Goal: Task Accomplishment & Management: Manage account settings

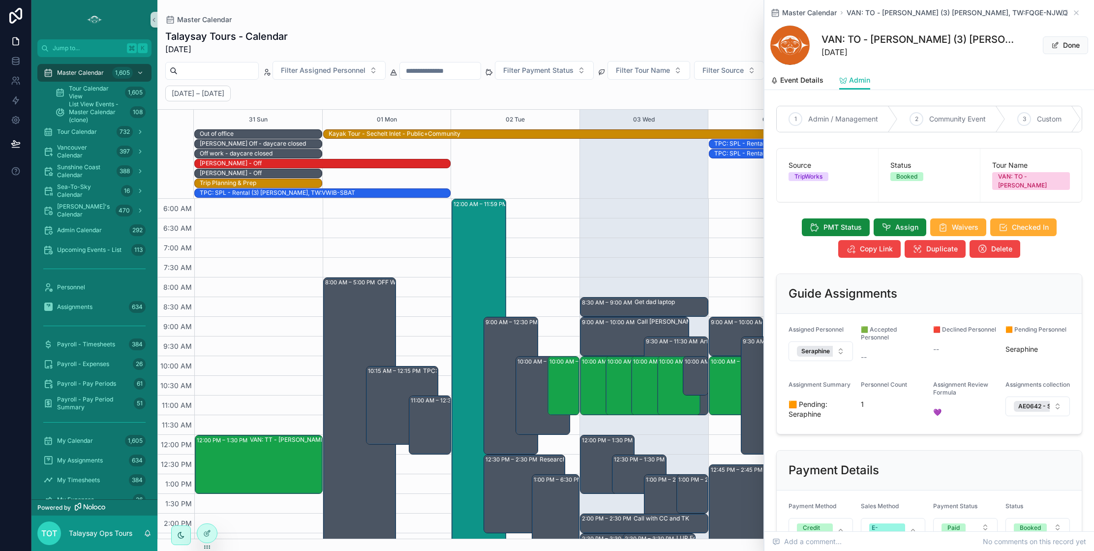
scroll to position [85, 0]
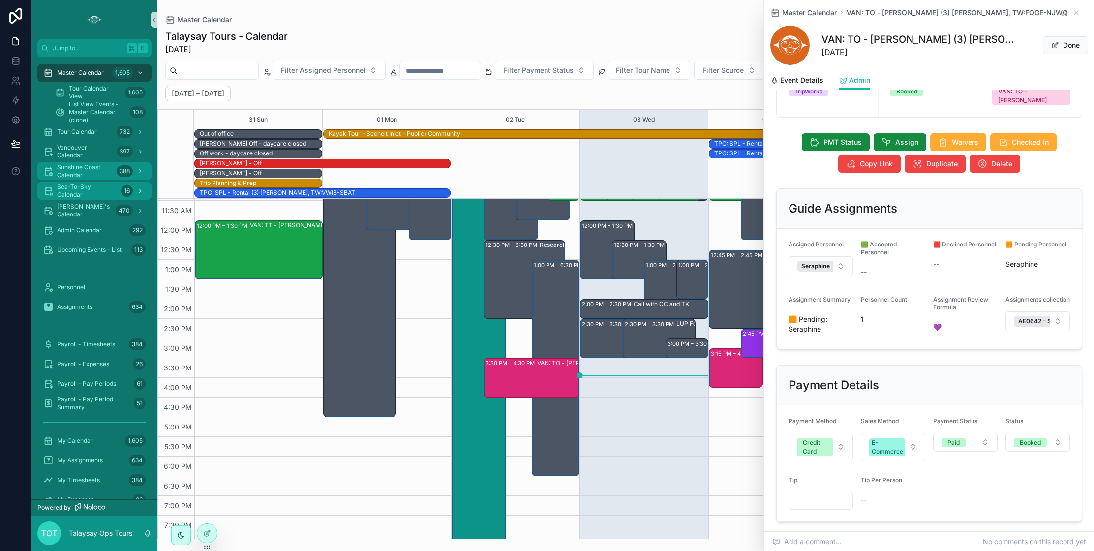
click at [80, 170] on span "Sunshine Coast Calendar" at bounding box center [85, 171] width 56 height 16
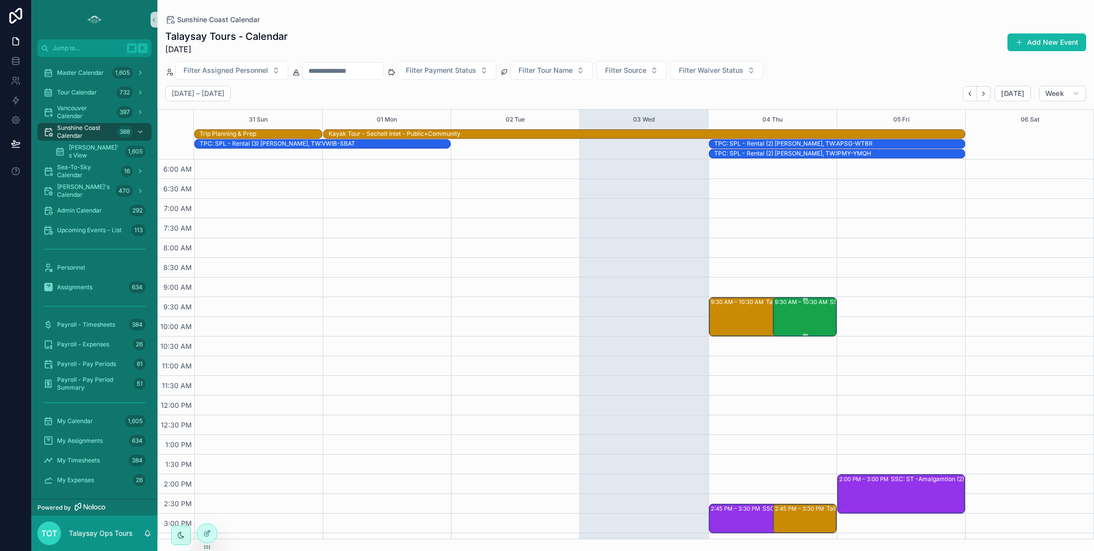
click at [806, 314] on div "9:30 AM – 10:30 AM SSC: TT - Early Bird Sunshine Coast (24) [PERSON_NAME] |[PER…" at bounding box center [805, 316] width 61 height 37
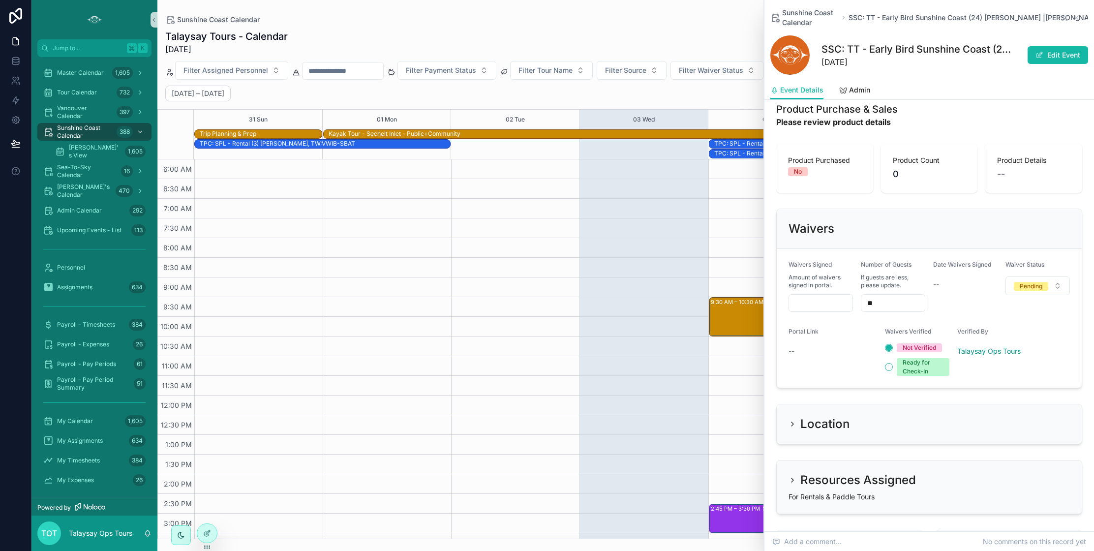
scroll to position [723, 0]
click at [794, 418] on icon "scrollable content" at bounding box center [792, 422] width 8 height 8
click at [823, 414] on h2 "Location" at bounding box center [824, 422] width 49 height 16
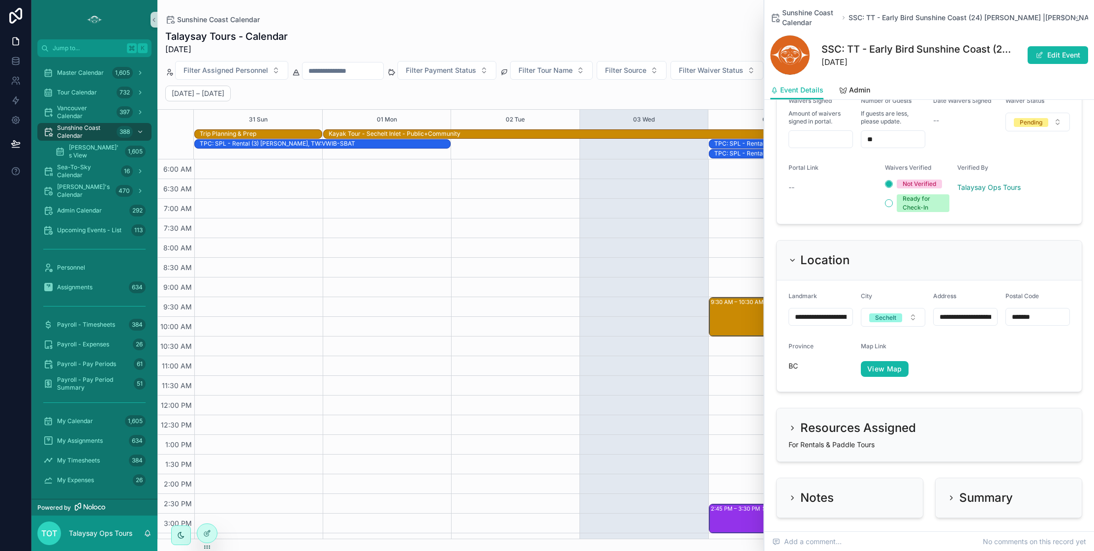
scroll to position [887, 0]
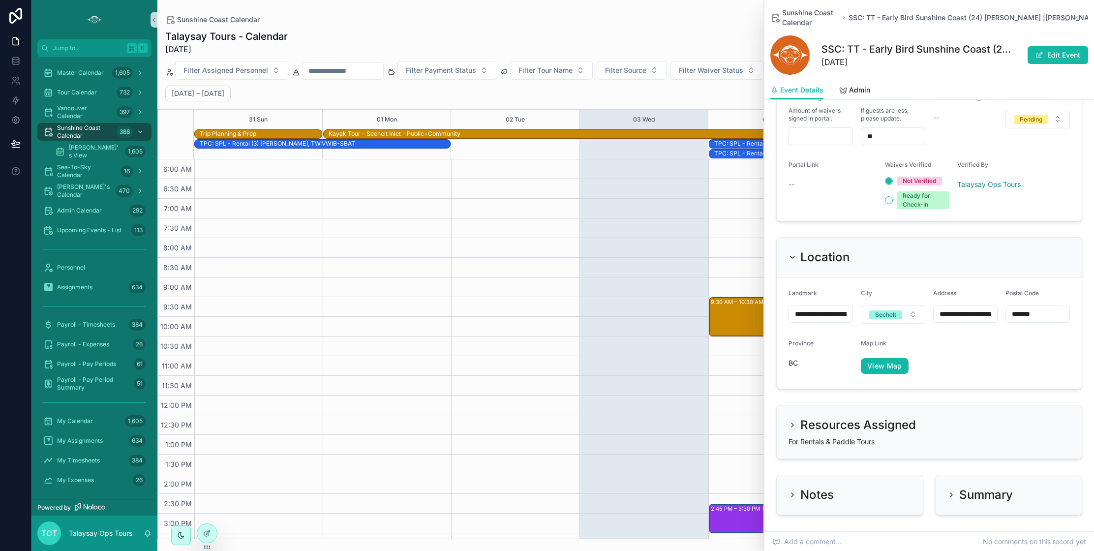
click at [733, 520] on div "2:45 PM – 3:30 PM SSC: ST -Amalgamtion (24) [PERSON_NAME], TW:YYUD-RKIT" at bounding box center [764, 519] width 106 height 28
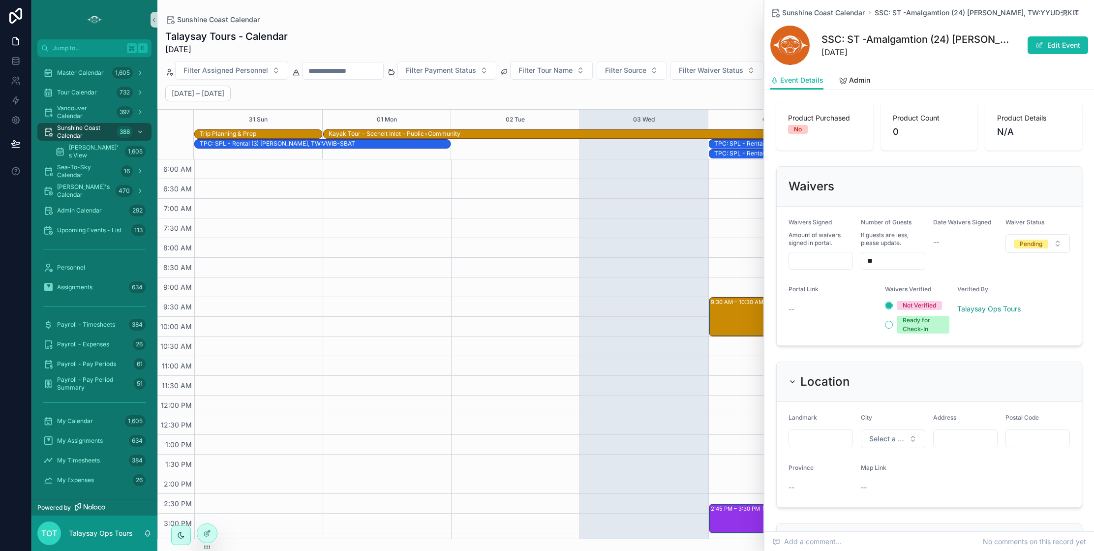
scroll to position [741, 0]
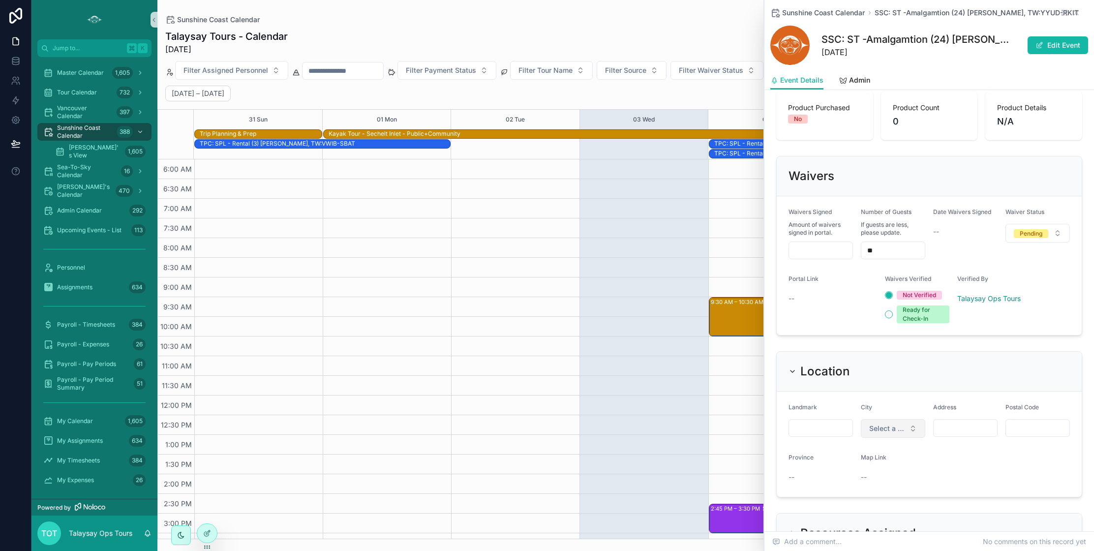
click at [871, 423] on span "Select a City" at bounding box center [887, 428] width 36 height 10
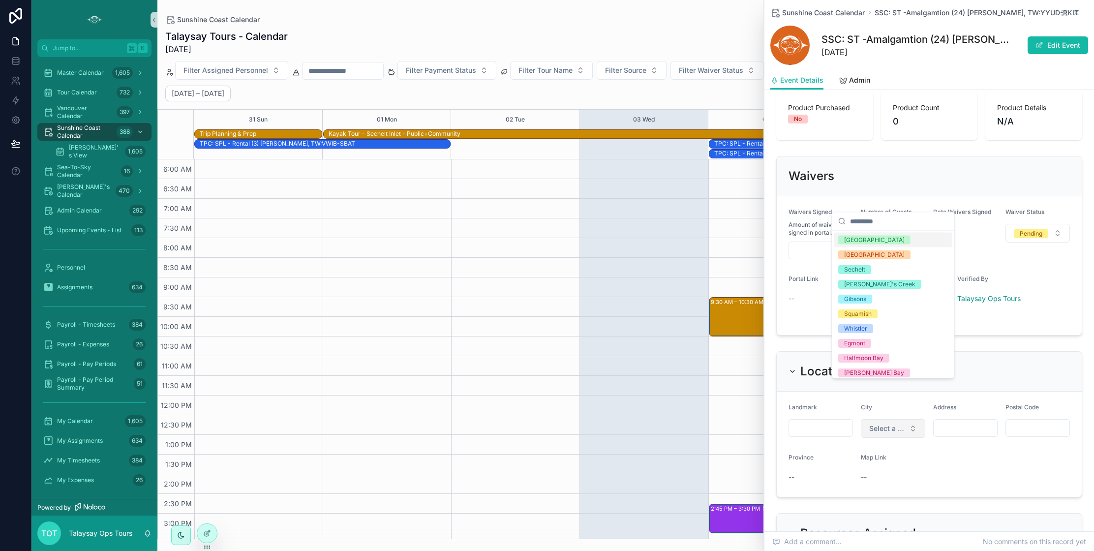
scroll to position [742, 0]
click at [858, 271] on div "Sechelt" at bounding box center [854, 269] width 21 height 9
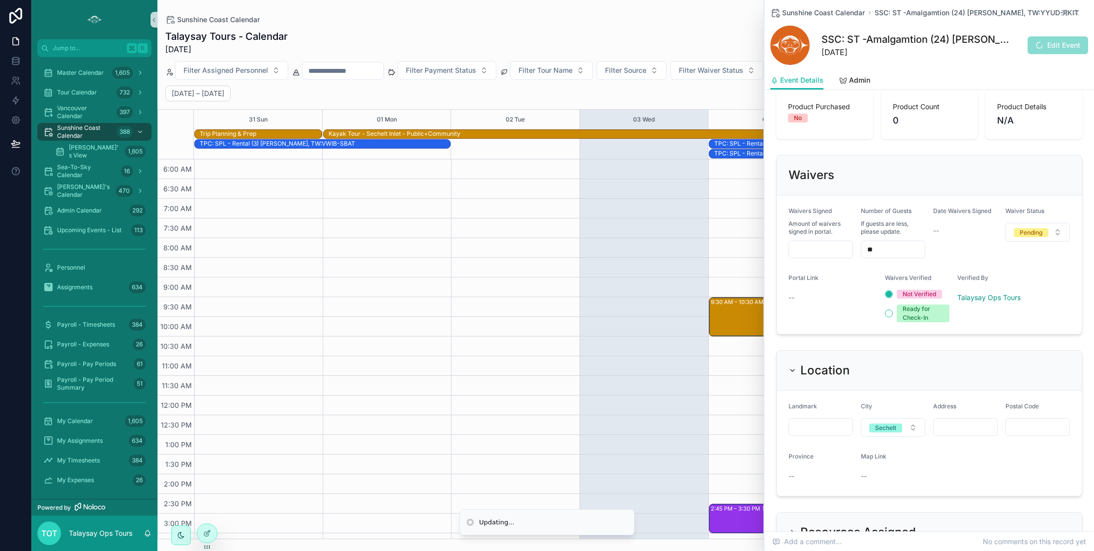
click at [813, 420] on input "scrollable content" at bounding box center [820, 427] width 63 height 14
type input "**********"
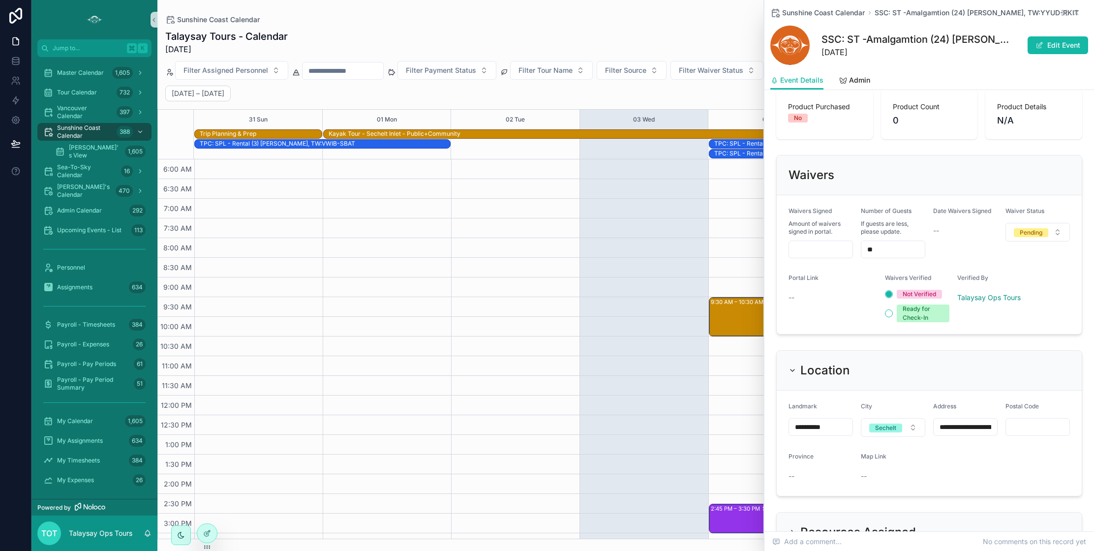
click at [913, 471] on div "--" at bounding box center [893, 476] width 64 height 10
click at [840, 420] on input "**********" at bounding box center [820, 427] width 63 height 14
click at [858, 440] on form "**********" at bounding box center [929, 442] width 305 height 105
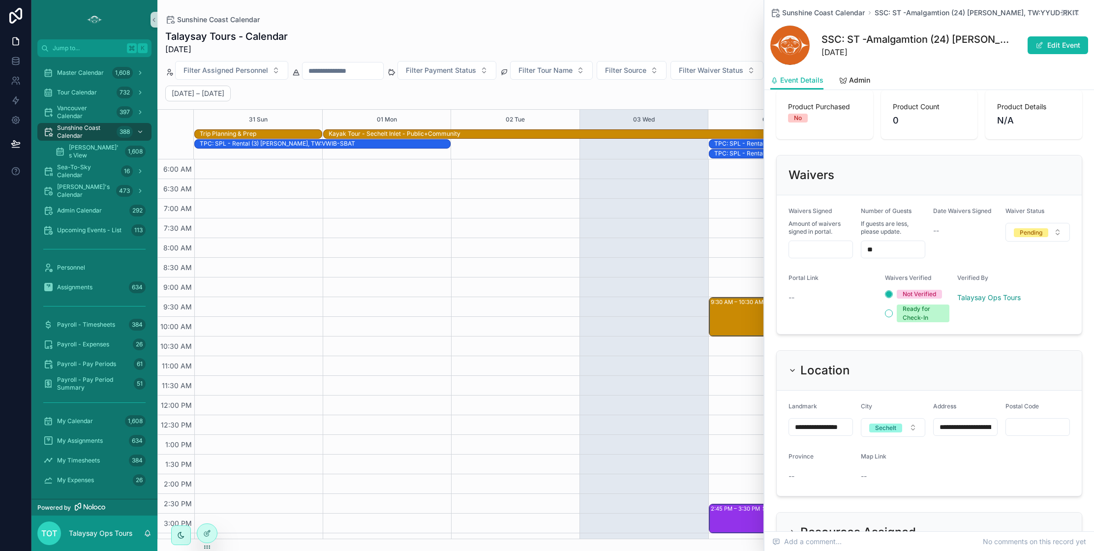
click at [823, 420] on input "**********" at bounding box center [820, 427] width 63 height 14
click at [825, 420] on input "**********" at bounding box center [820, 427] width 63 height 14
type input "**********"
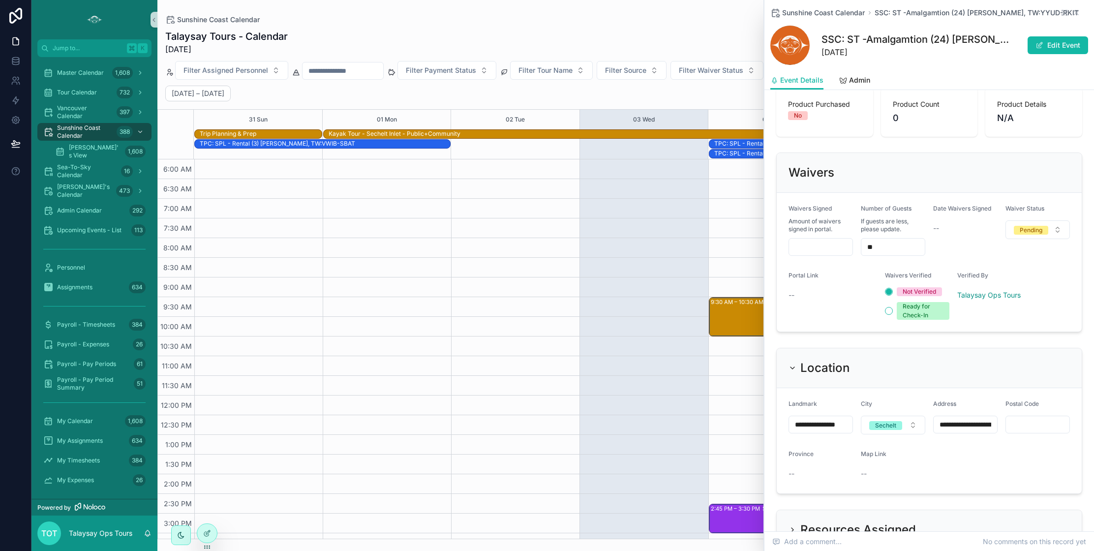
click at [880, 469] on div "--" at bounding box center [893, 474] width 64 height 10
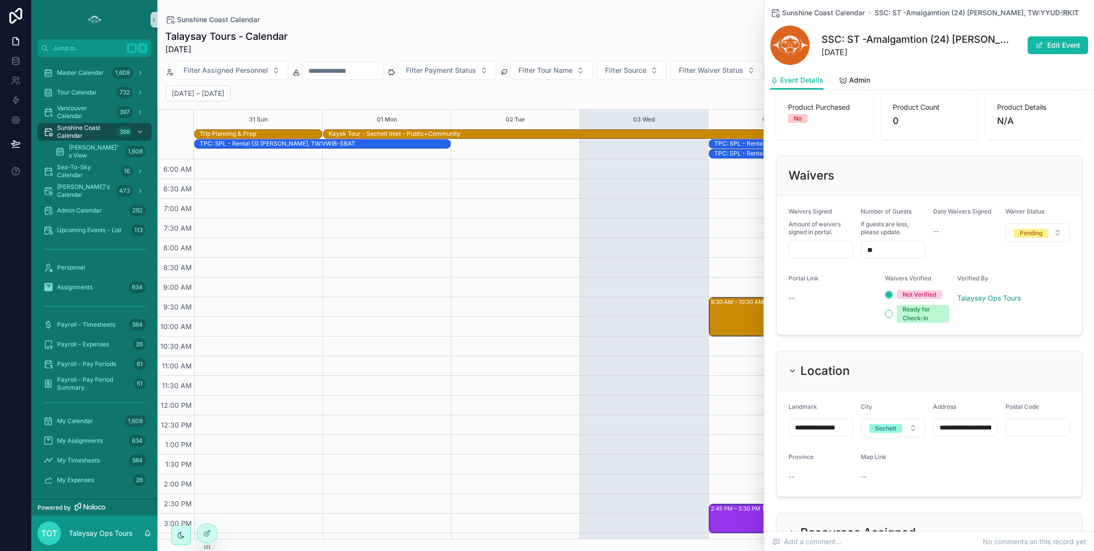
click at [688, 412] on div "scrollable content" at bounding box center [643, 454] width 128 height 590
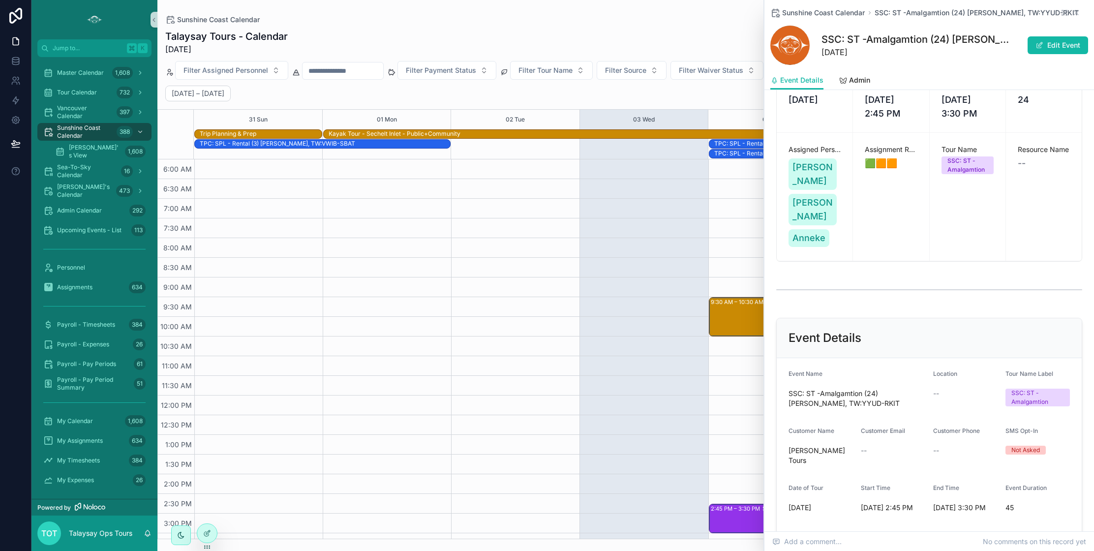
scroll to position [195, 0]
click at [1049, 45] on button "Edit Event" at bounding box center [1057, 45] width 60 height 18
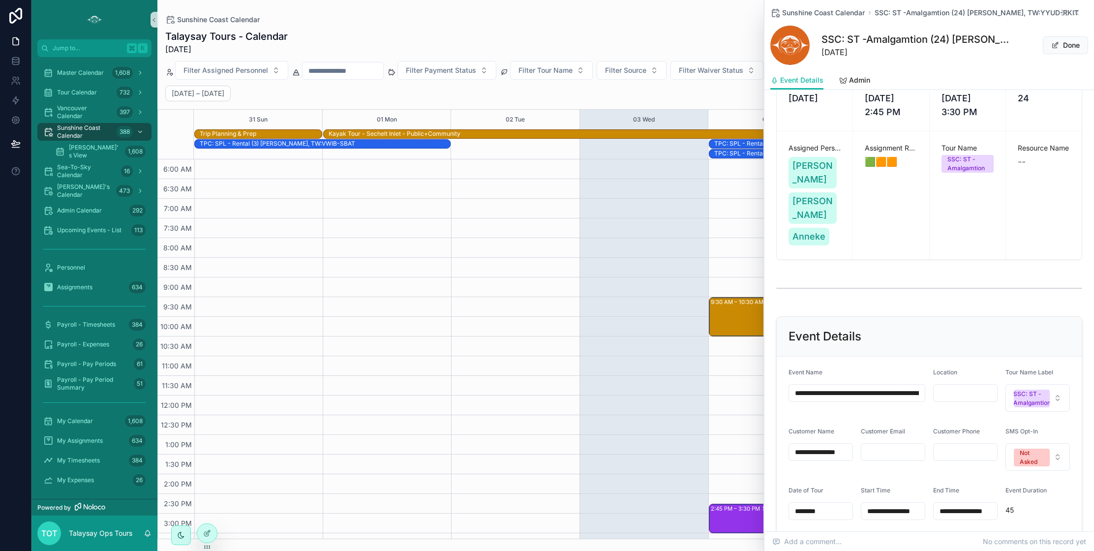
click at [959, 386] on input "scrollable content" at bounding box center [964, 393] width 63 height 14
click at [973, 393] on form "**********" at bounding box center [929, 474] width 305 height 234
click at [978, 386] on input "**********" at bounding box center [964, 393] width 63 height 14
type input "**********"
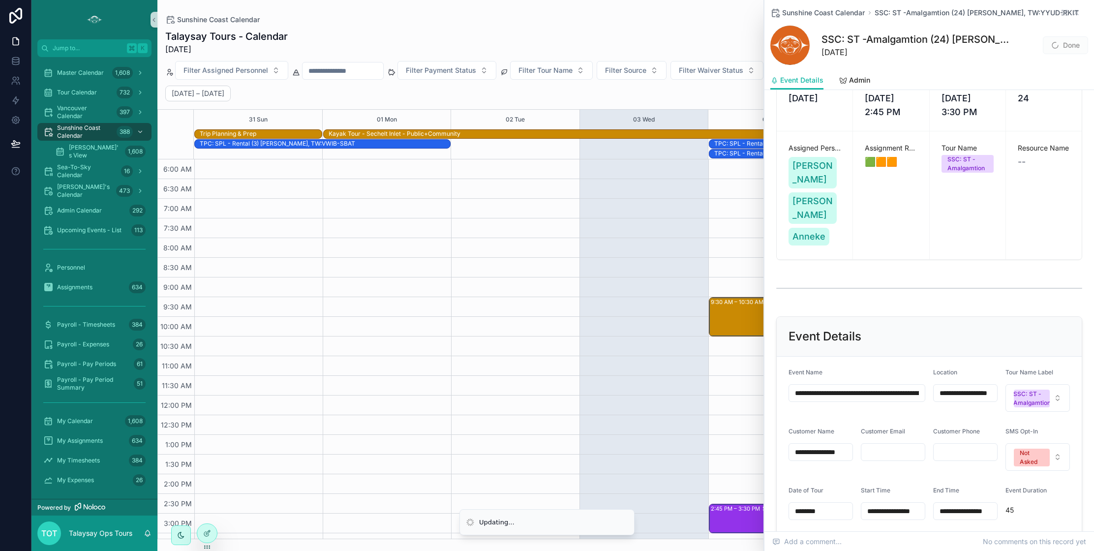
scroll to position [0, 0]
click at [1066, 49] on span "Done" at bounding box center [1065, 45] width 45 height 18
click at [1057, 44] on span "scrollable content" at bounding box center [1055, 45] width 8 height 8
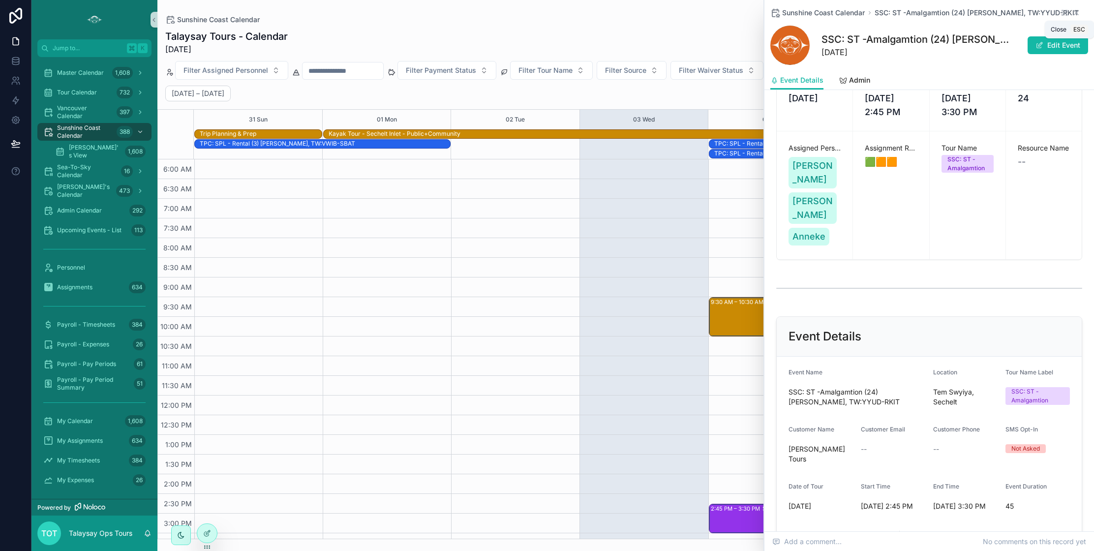
click at [1077, 12] on icon "scrollable content" at bounding box center [1076, 13] width 8 height 8
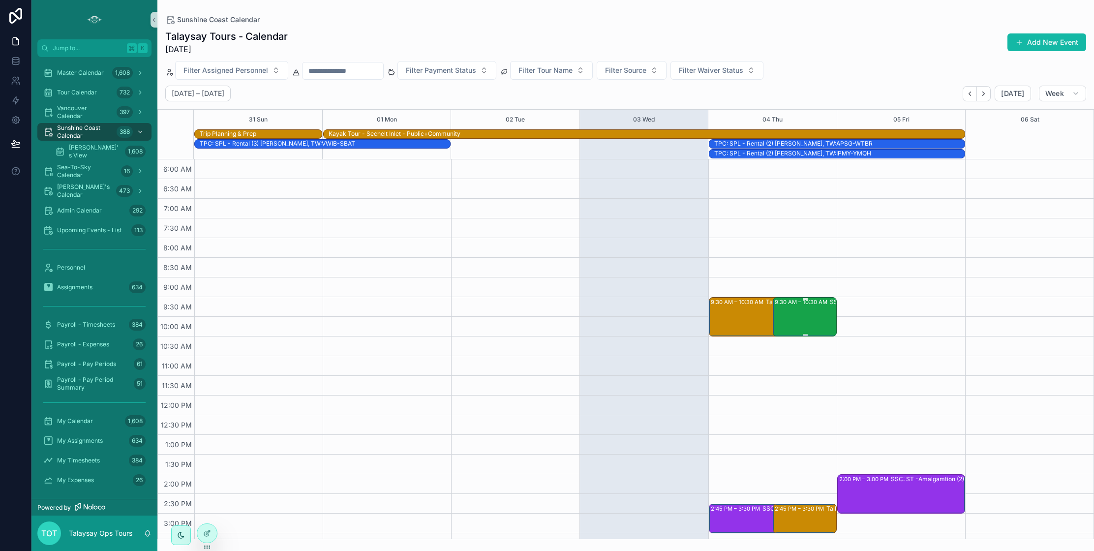
click at [791, 313] on div "9:30 AM – 10:30 AM SSC: TT - Early Bird Sunshine Coast (24) [PERSON_NAME] |[PER…" at bounding box center [805, 316] width 61 height 37
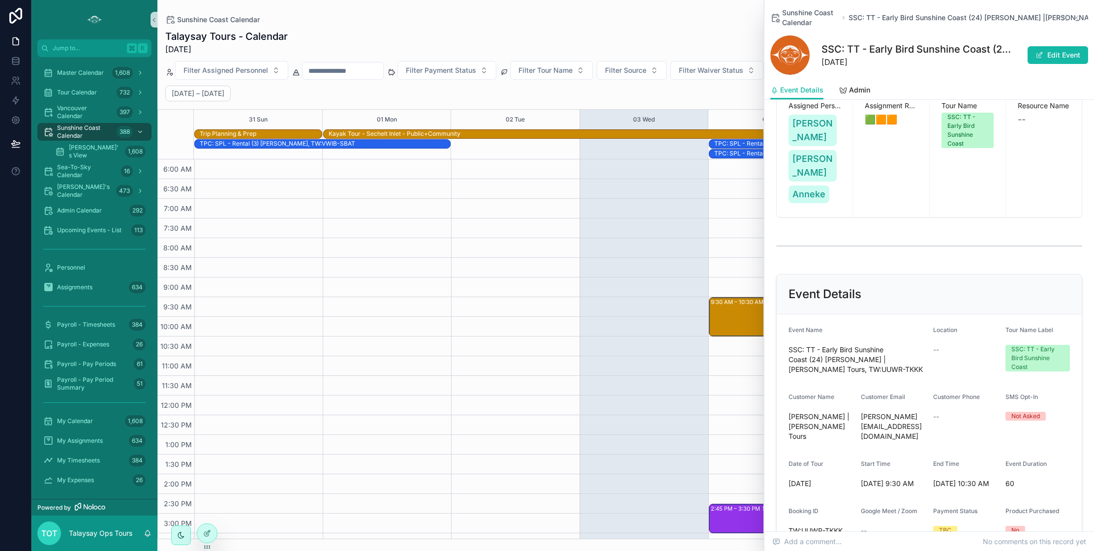
scroll to position [321, 0]
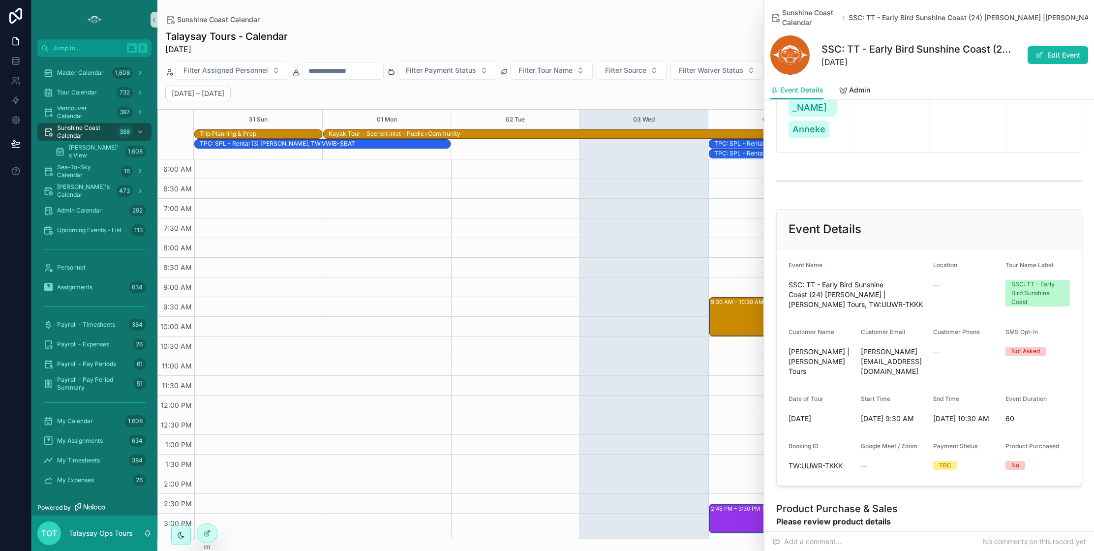
drag, startPoint x: 1042, startPoint y: 55, endPoint x: 1040, endPoint y: 61, distance: 6.7
click at [1042, 55] on span "scrollable content" at bounding box center [1039, 55] width 8 height 8
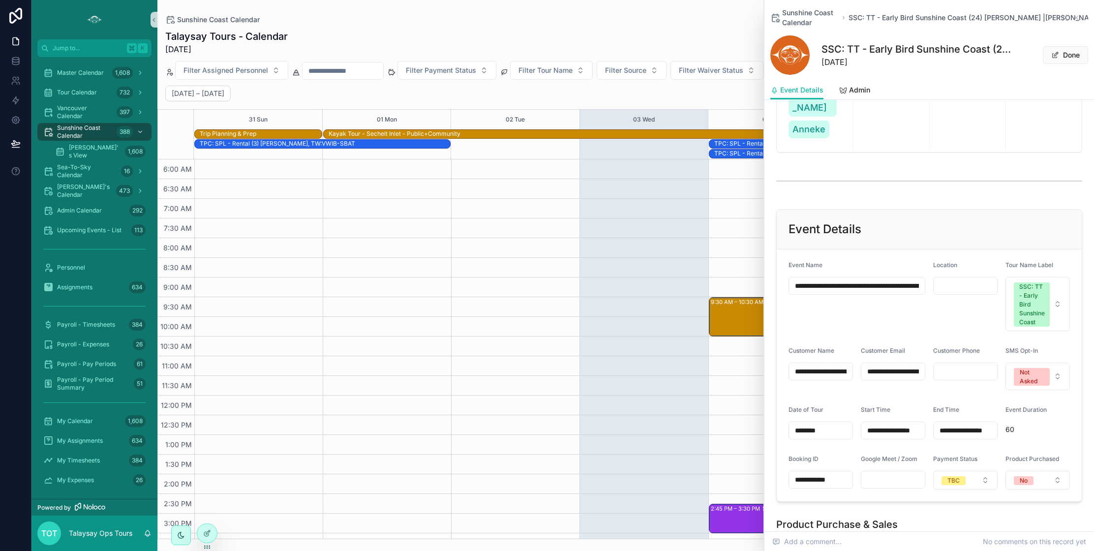
click at [949, 279] on input "scrollable content" at bounding box center [964, 286] width 63 height 14
type input "**********"
click at [1065, 54] on span "Done" at bounding box center [1065, 55] width 45 height 18
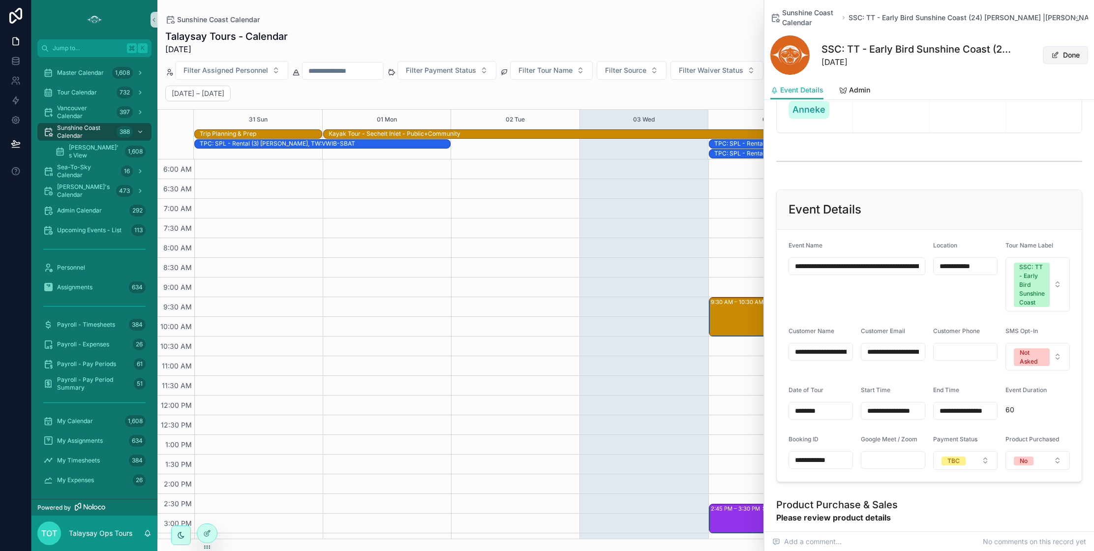
click at [1073, 60] on button "Done" at bounding box center [1065, 55] width 45 height 18
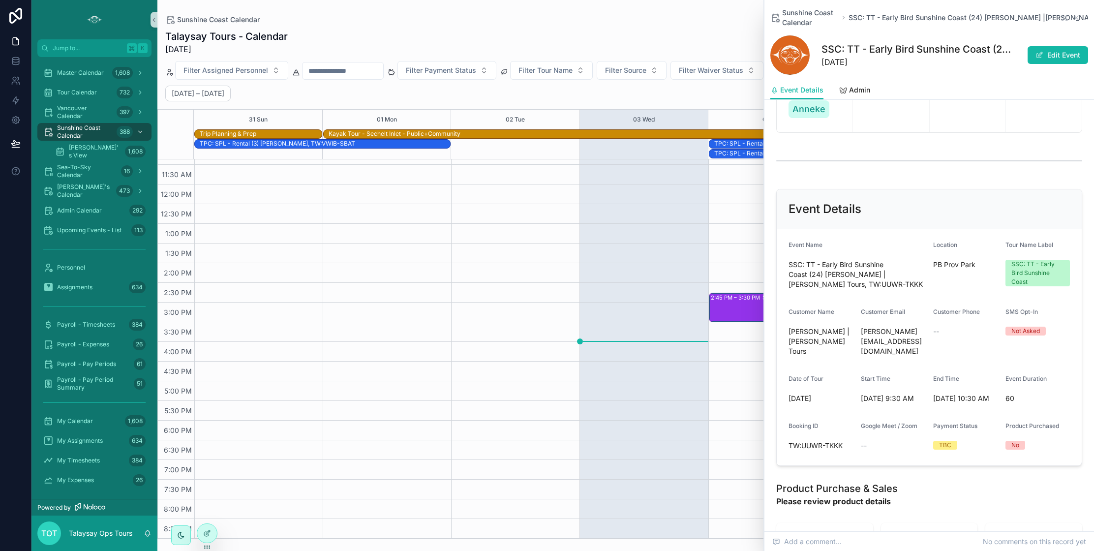
scroll to position [0, 0]
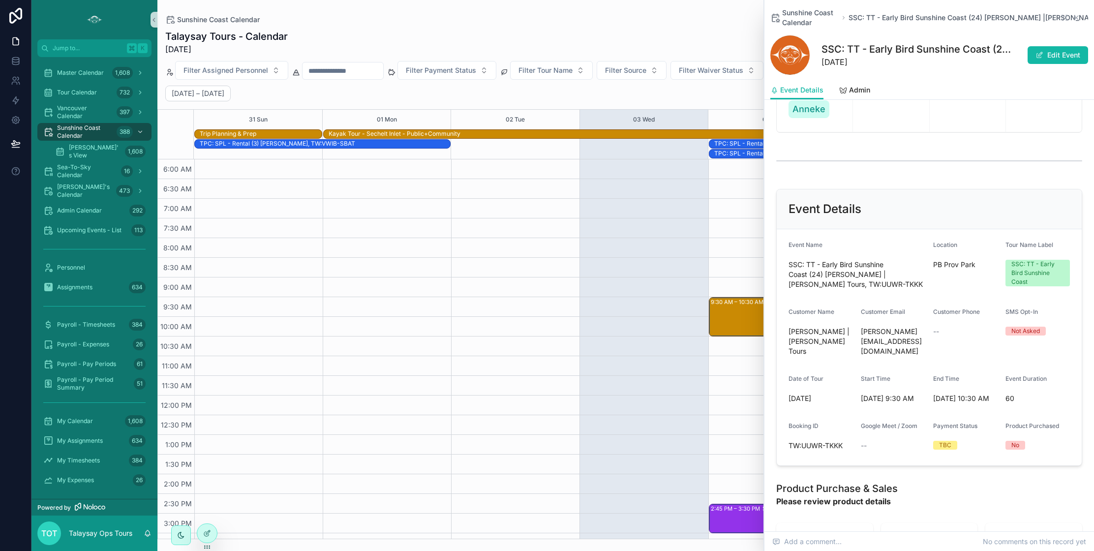
click at [1076, 15] on icon "scrollable content" at bounding box center [1076, 18] width 8 height 8
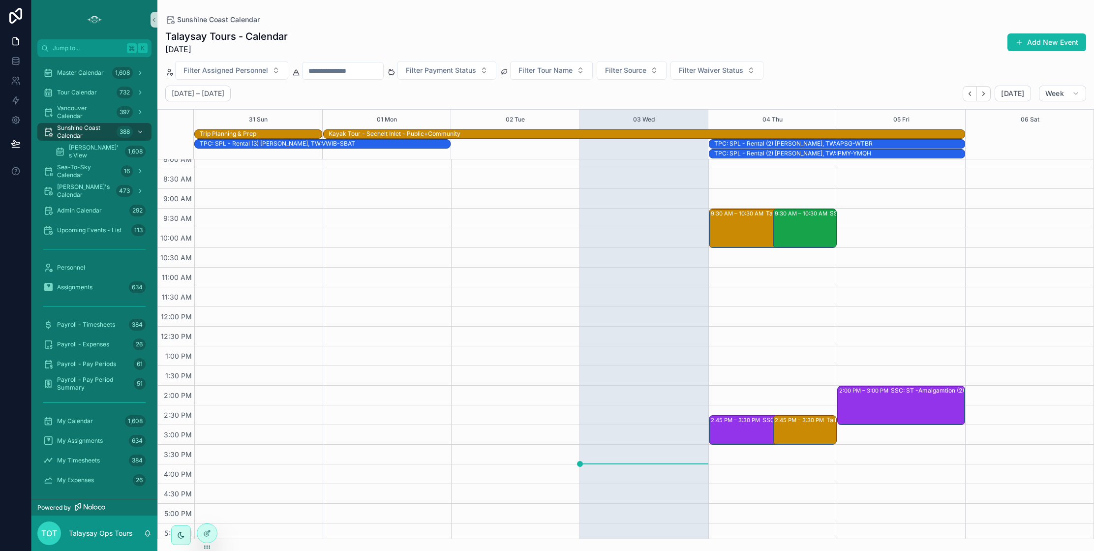
scroll to position [120, 0]
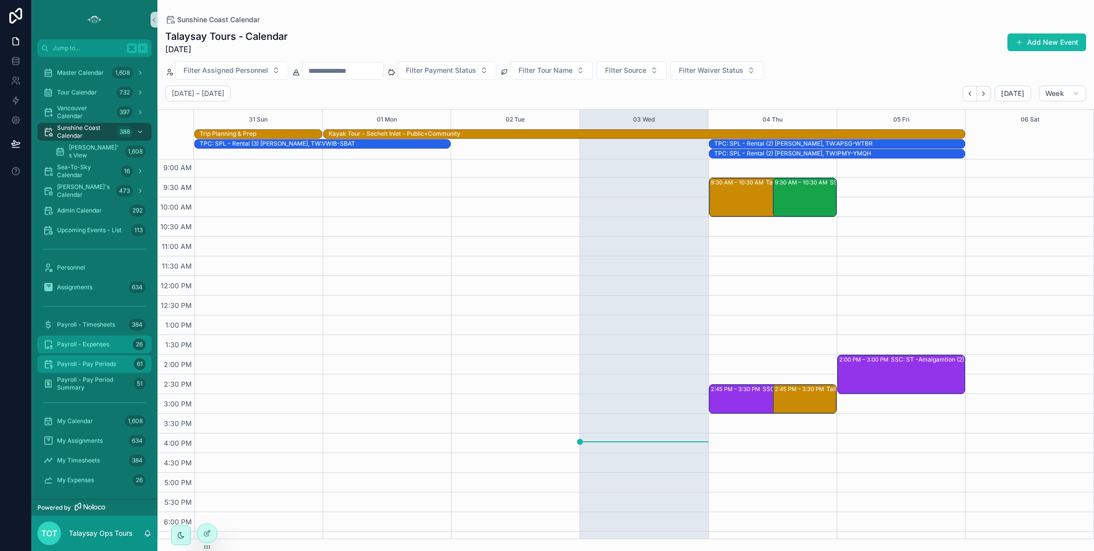
drag, startPoint x: 89, startPoint y: 345, endPoint x: 80, endPoint y: 342, distance: 9.5
click at [89, 345] on span "Payroll - Expenses" at bounding box center [83, 344] width 52 height 8
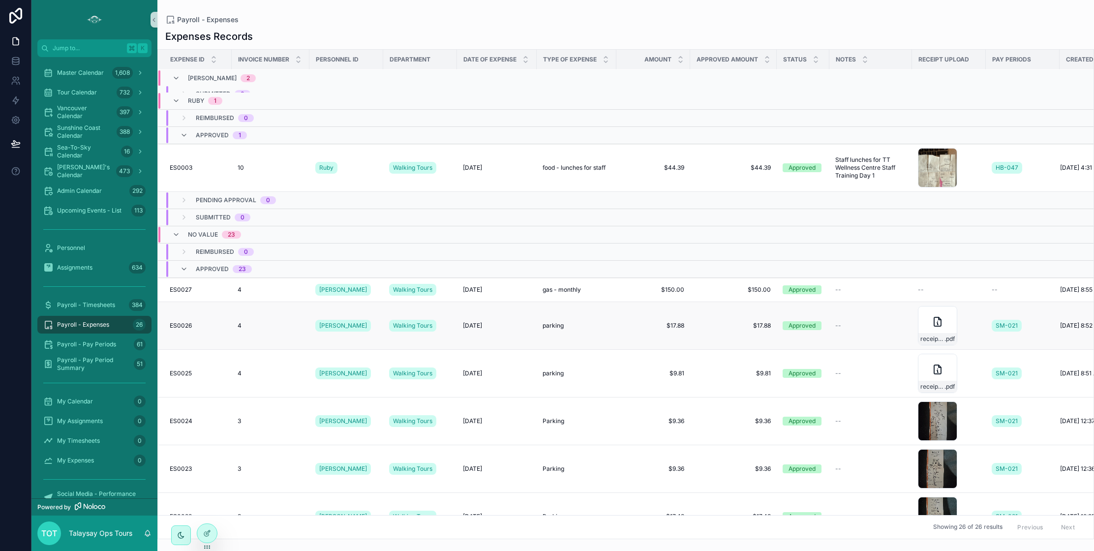
scroll to position [48, 40]
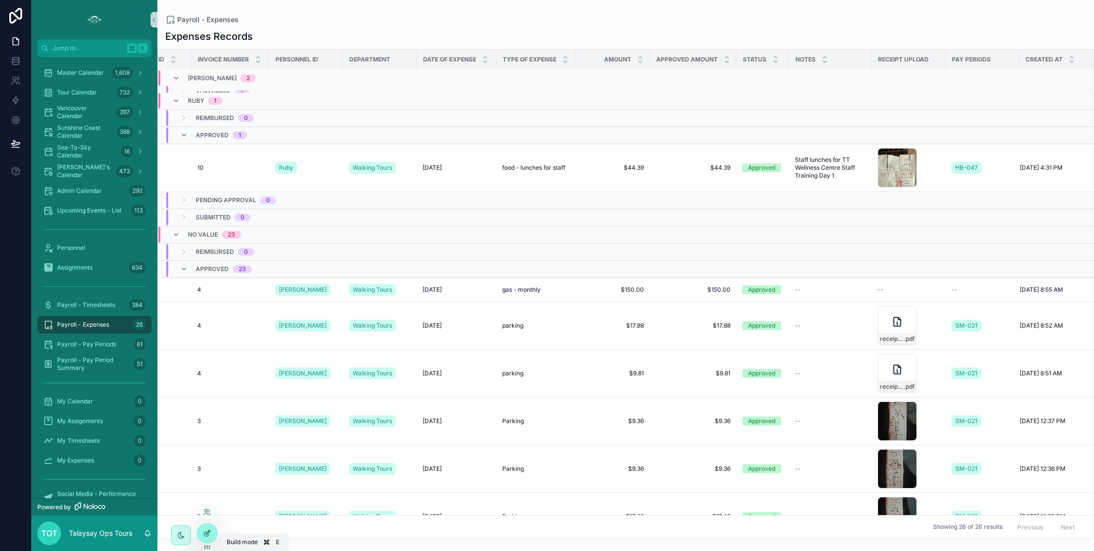
click at [211, 535] on div at bounding box center [207, 533] width 20 height 19
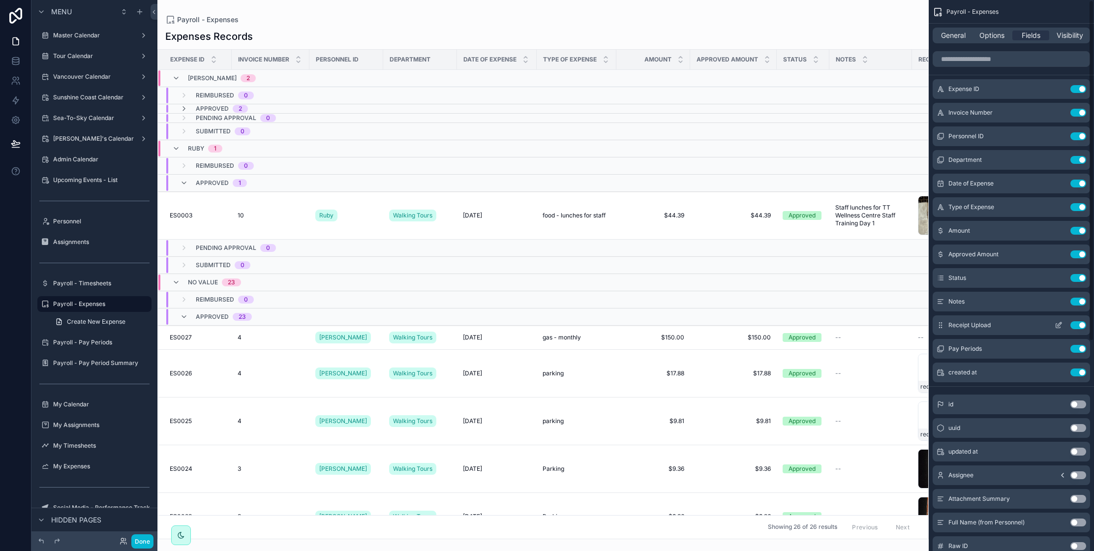
scroll to position [24, 0]
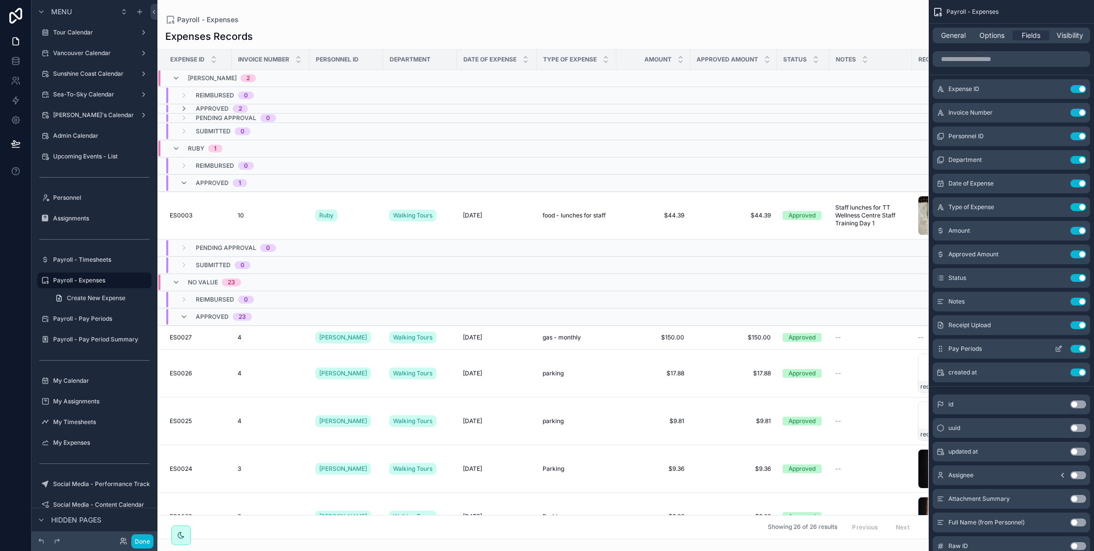
click at [1060, 349] on icon "scrollable content" at bounding box center [1058, 349] width 8 height 8
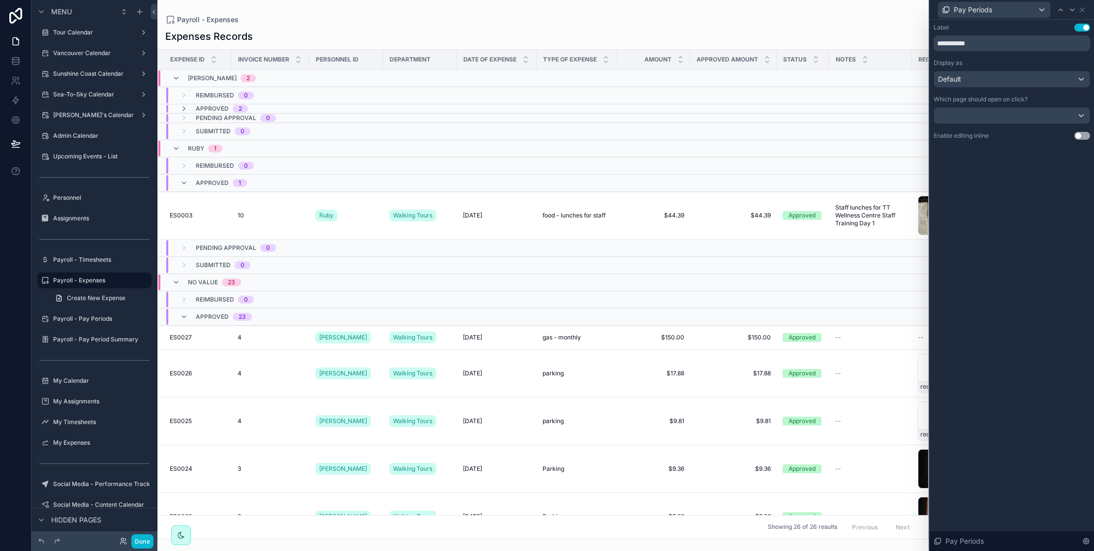
scroll to position [3, 0]
click at [1080, 137] on button "Use setting" at bounding box center [1082, 136] width 16 height 8
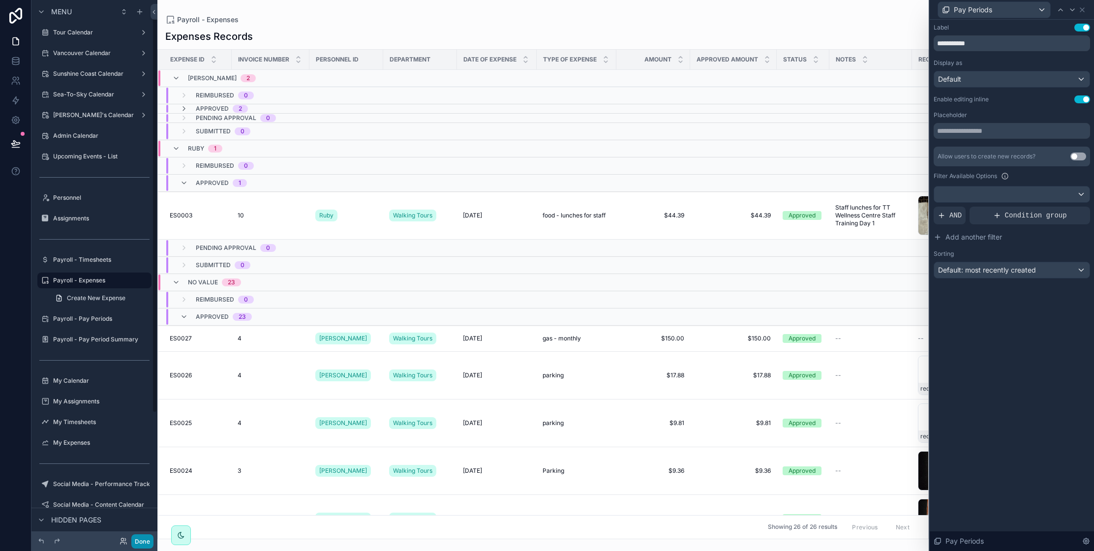
click at [141, 537] on button "Done" at bounding box center [142, 541] width 22 height 14
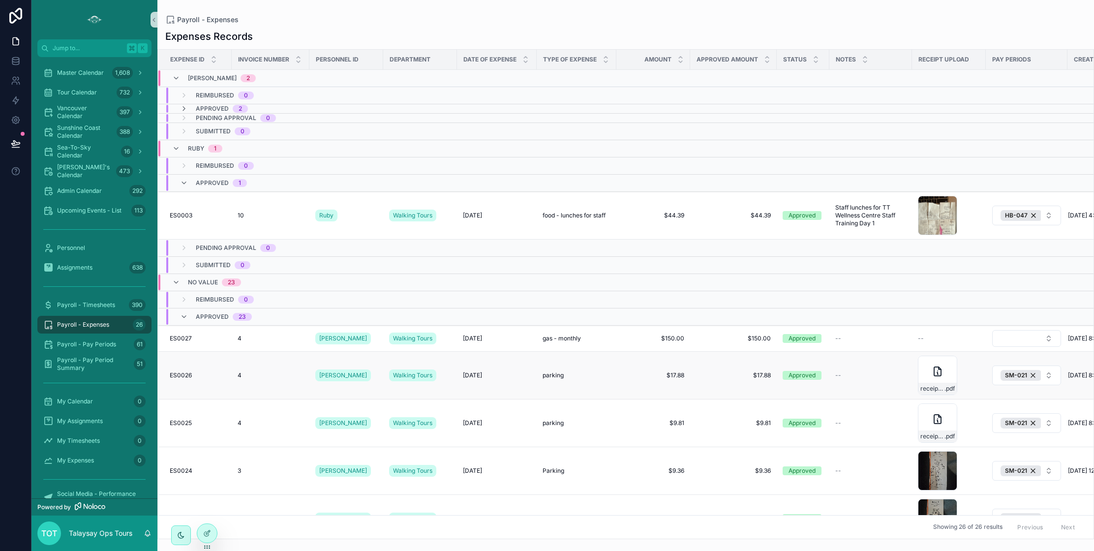
scroll to position [0, 48]
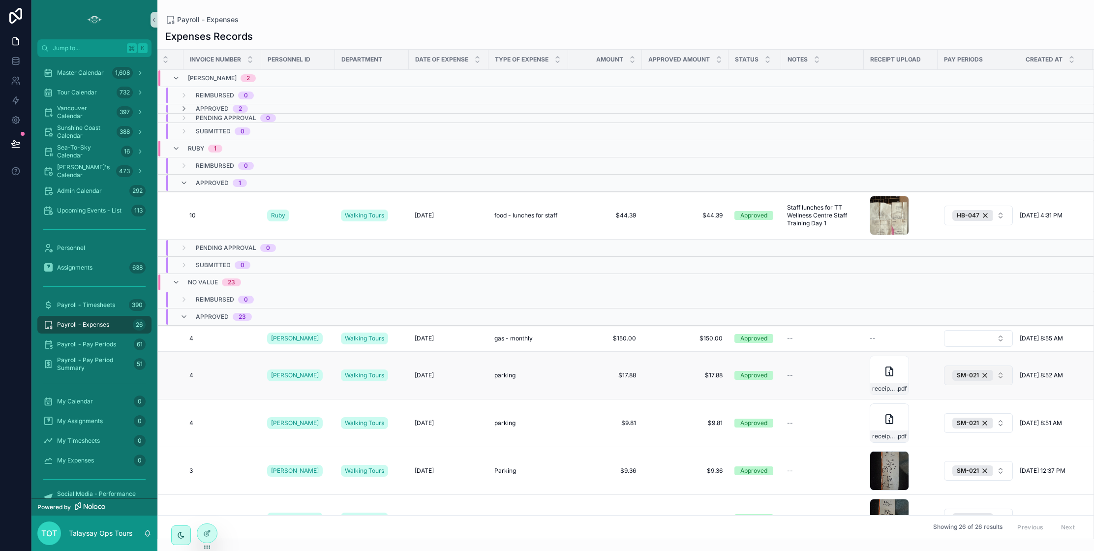
click at [1000, 378] on button "SM-021" at bounding box center [978, 375] width 69 height 20
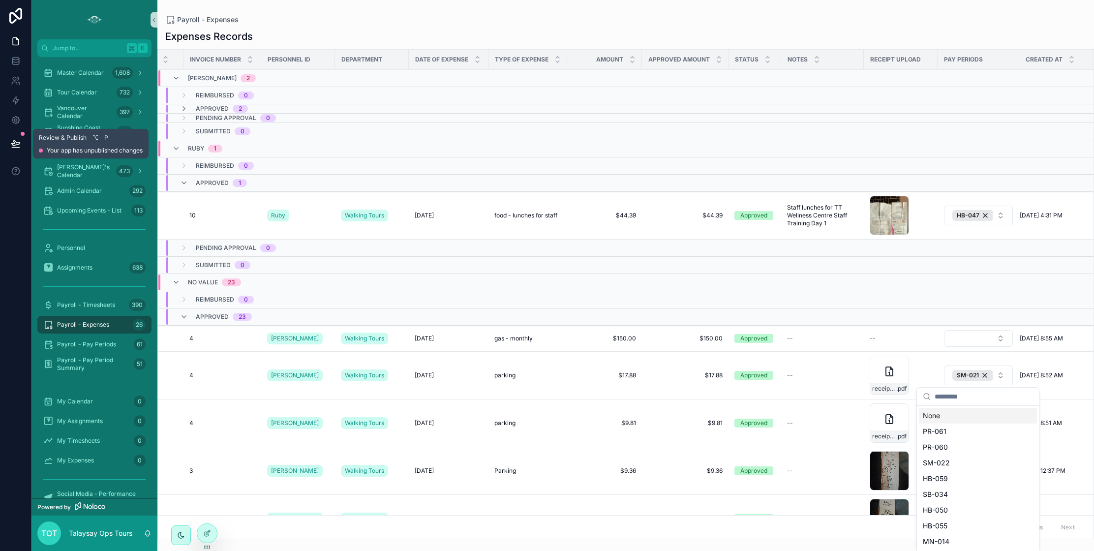
drag, startPoint x: 13, startPoint y: 142, endPoint x: 72, endPoint y: 161, distance: 61.6
click at [13, 142] on icon at bounding box center [15, 143] width 8 height 5
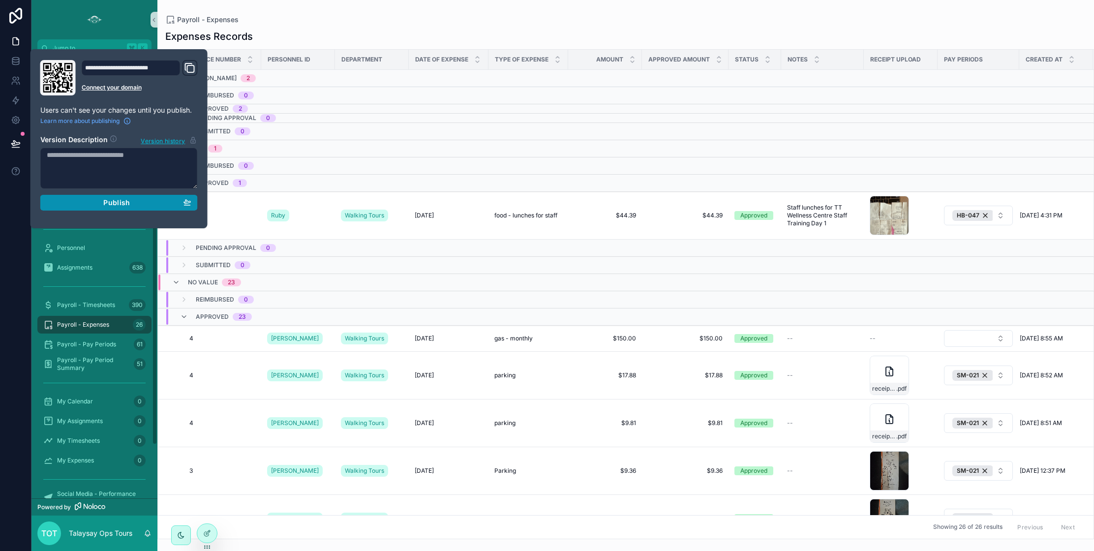
click at [147, 203] on div "Publish" at bounding box center [119, 202] width 145 height 9
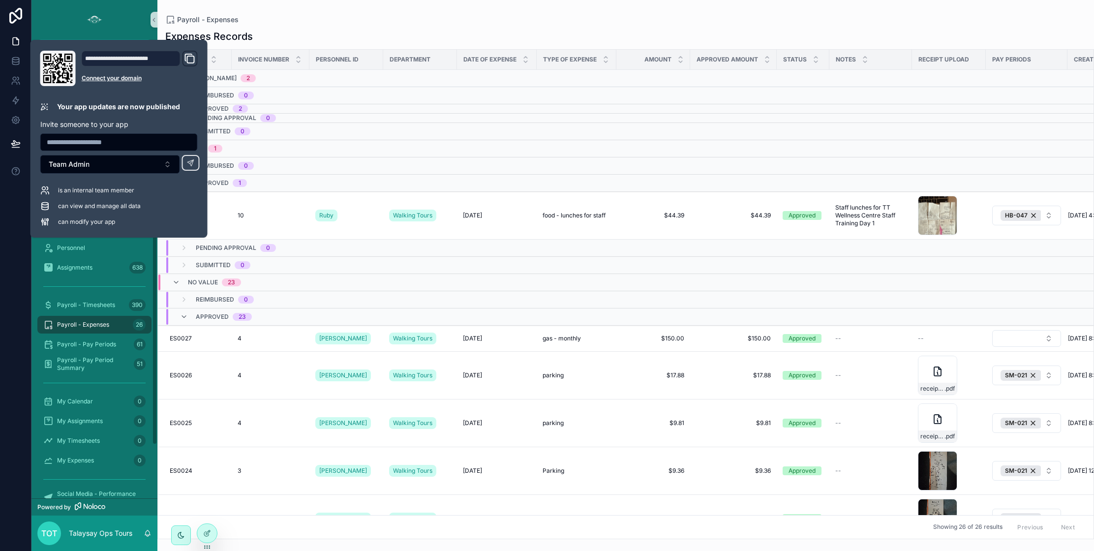
drag, startPoint x: 19, startPoint y: 454, endPoint x: 38, endPoint y: 451, distance: 19.9
click at [19, 454] on div at bounding box center [15, 275] width 31 height 551
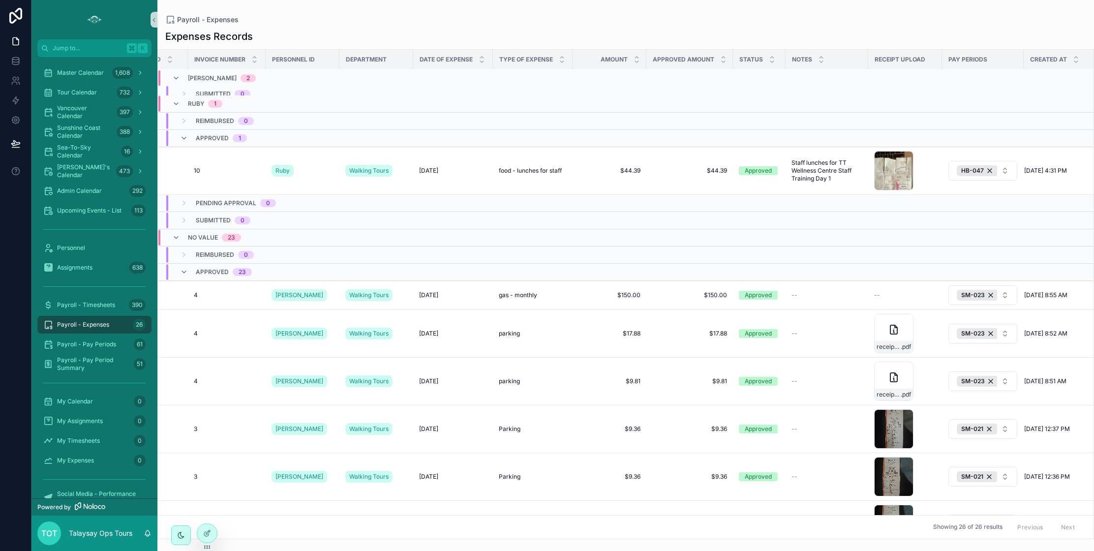
scroll to position [0, 44]
